Goal: Transaction & Acquisition: Purchase product/service

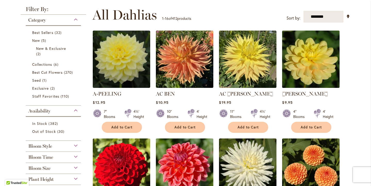
scroll to position [98, 0]
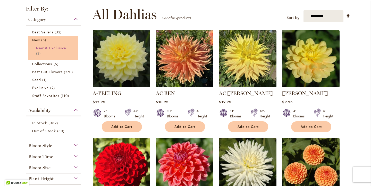
click at [52, 48] on span "New & Exclusive" at bounding box center [51, 48] width 30 height 5
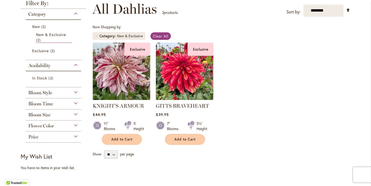
scroll to position [76, 0]
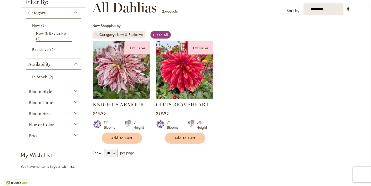
click at [60, 64] on div "Availability" at bounding box center [53, 63] width 55 height 8
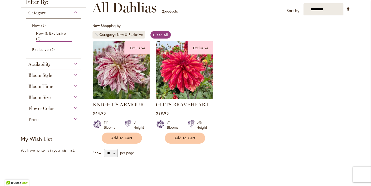
click at [60, 64] on div "Availability" at bounding box center [53, 63] width 55 height 8
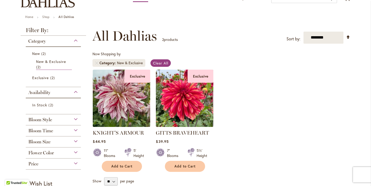
scroll to position [46, 0]
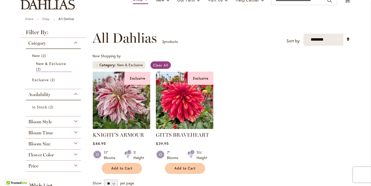
click at [65, 43] on div "Category" at bounding box center [53, 42] width 55 height 8
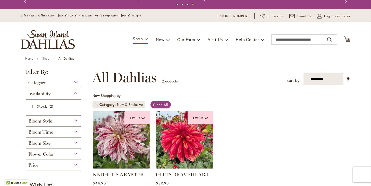
scroll to position [5, 0]
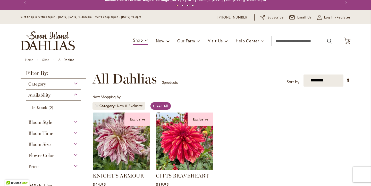
click at [62, 58] on strong "All Dahlias" at bounding box center [66, 60] width 16 height 4
click at [66, 60] on strong "All Dahlias" at bounding box center [66, 60] width 16 height 4
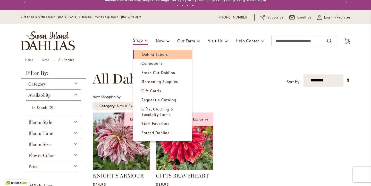
click at [145, 55] on span "Dahlia Tubers" at bounding box center [155, 54] width 26 height 5
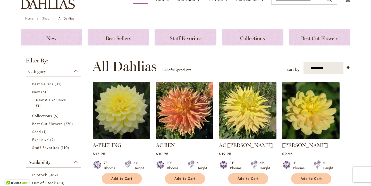
scroll to position [63, 0]
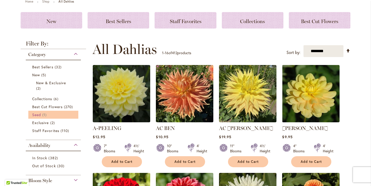
click at [48, 114] on link "Seed 1 item" at bounding box center [54, 114] width 44 height 5
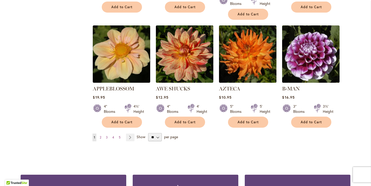
scroll to position [434, 0]
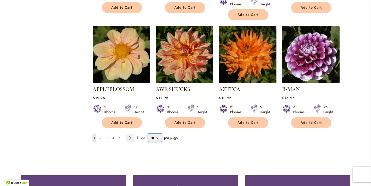
select select "**"
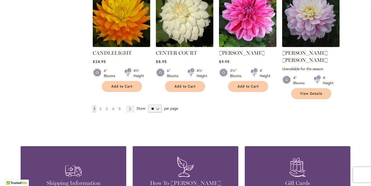
scroll to position [1787, 0]
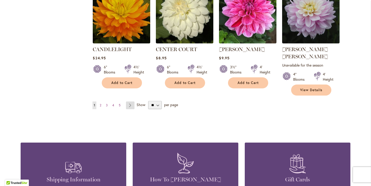
click at [131, 102] on link "Page Next" at bounding box center [130, 106] width 8 height 8
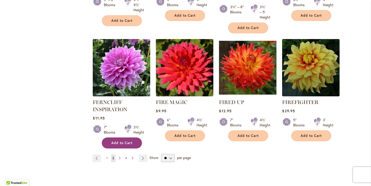
scroll to position [1780, 0]
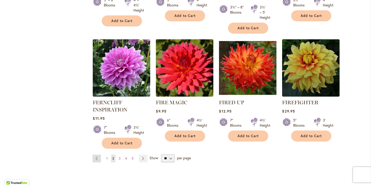
click at [99, 155] on link "Page Previous" at bounding box center [96, 159] width 8 height 8
